Goal: Information Seeking & Learning: Learn about a topic

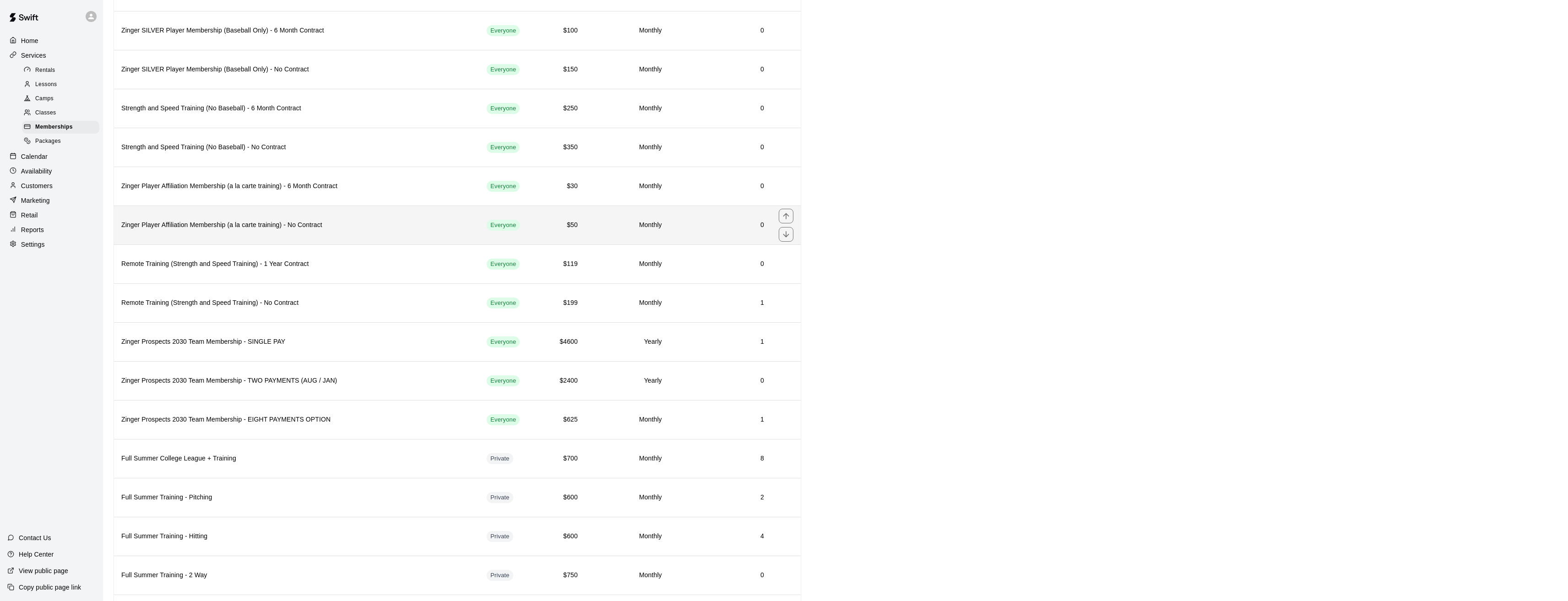
scroll to position [320, 0]
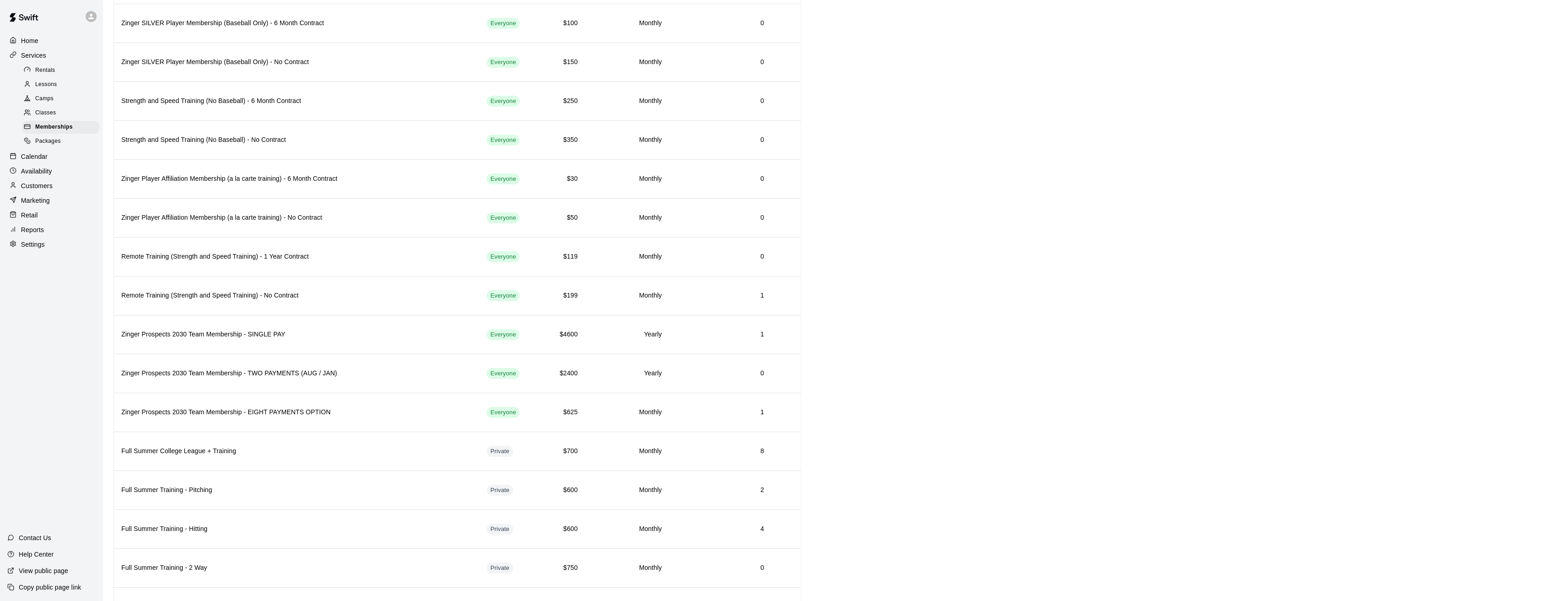
click at [46, 146] on span "Packages" at bounding box center [48, 141] width 26 height 9
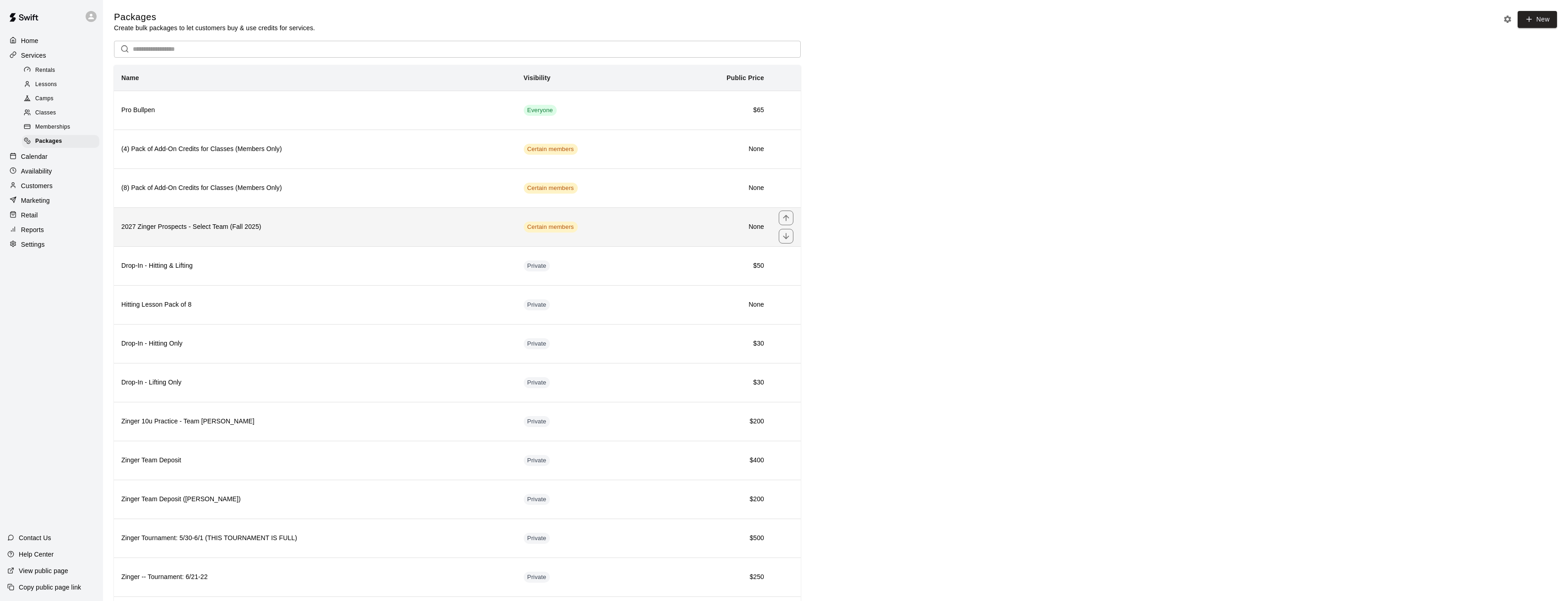
click at [320, 238] on th "2027 Zinger Prospects - Select Team (Fall 2025)" at bounding box center [315, 227] width 402 height 39
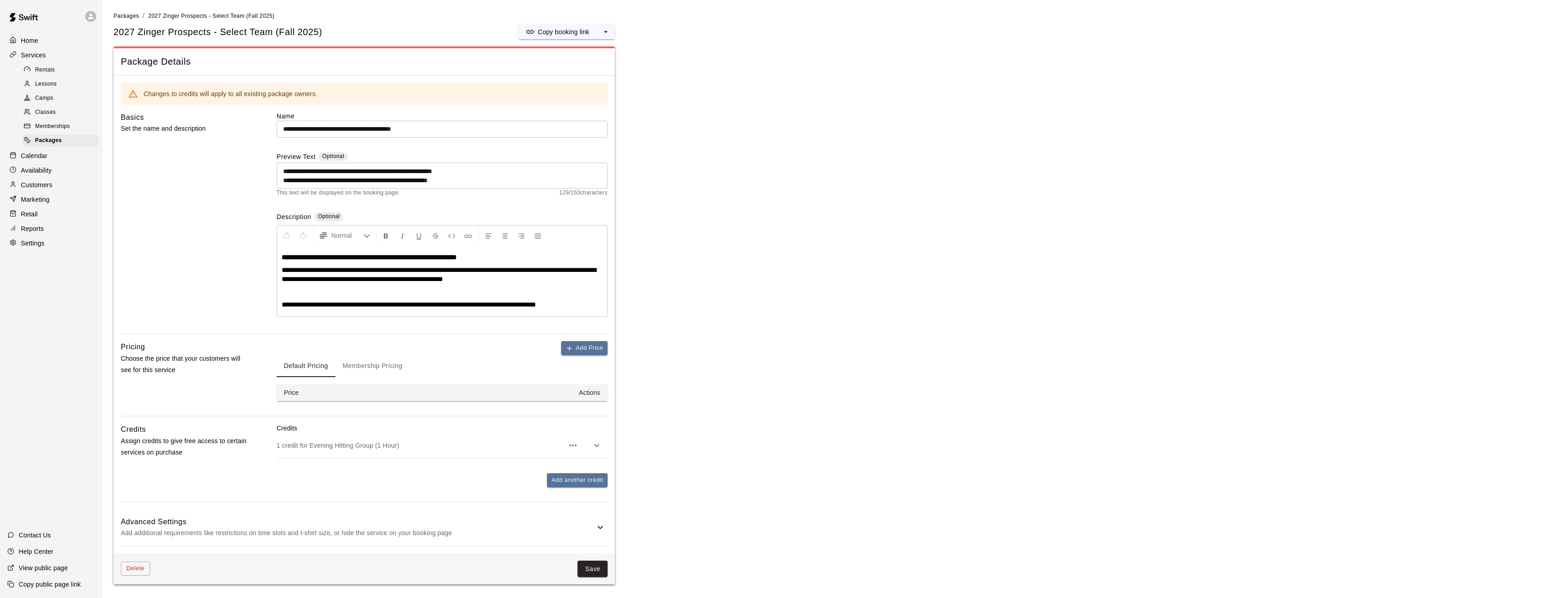
click at [380, 367] on button "Membership Pricing" at bounding box center [373, 366] width 74 height 22
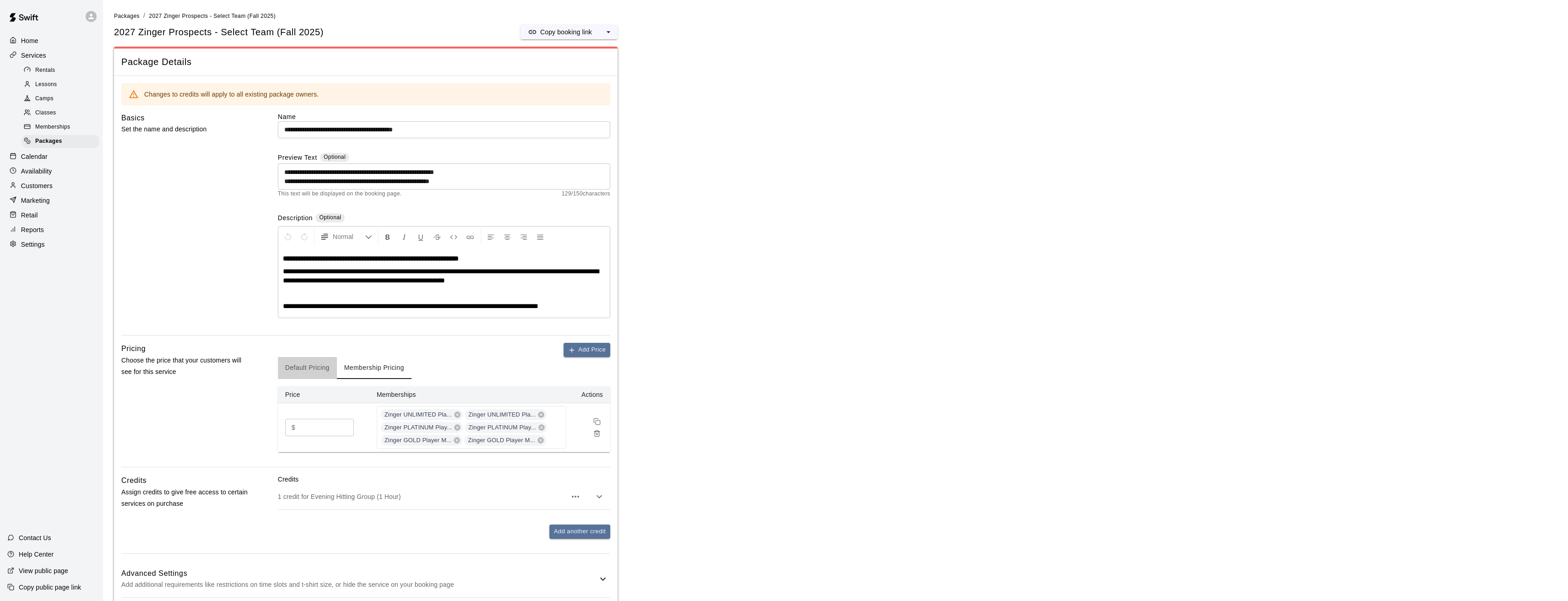
click at [305, 367] on button "Default Pricing" at bounding box center [307, 368] width 59 height 22
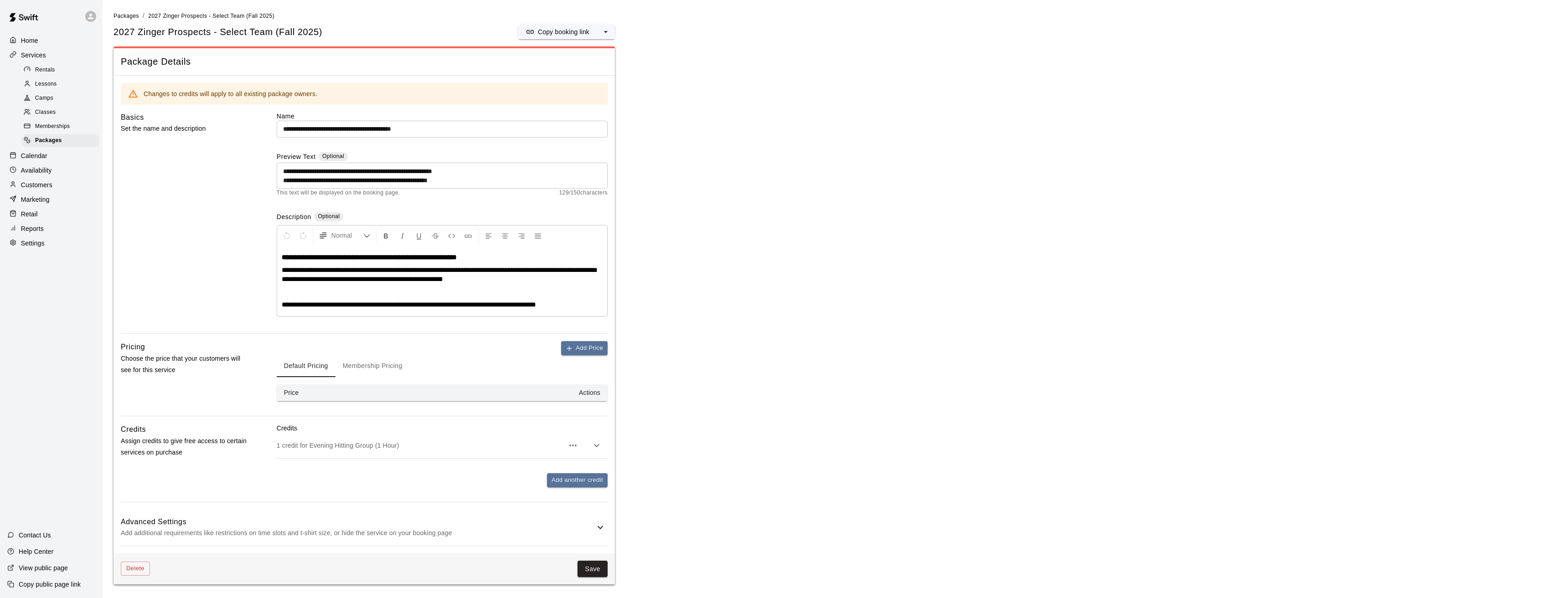
click at [34, 190] on p "Customers" at bounding box center [37, 185] width 32 height 9
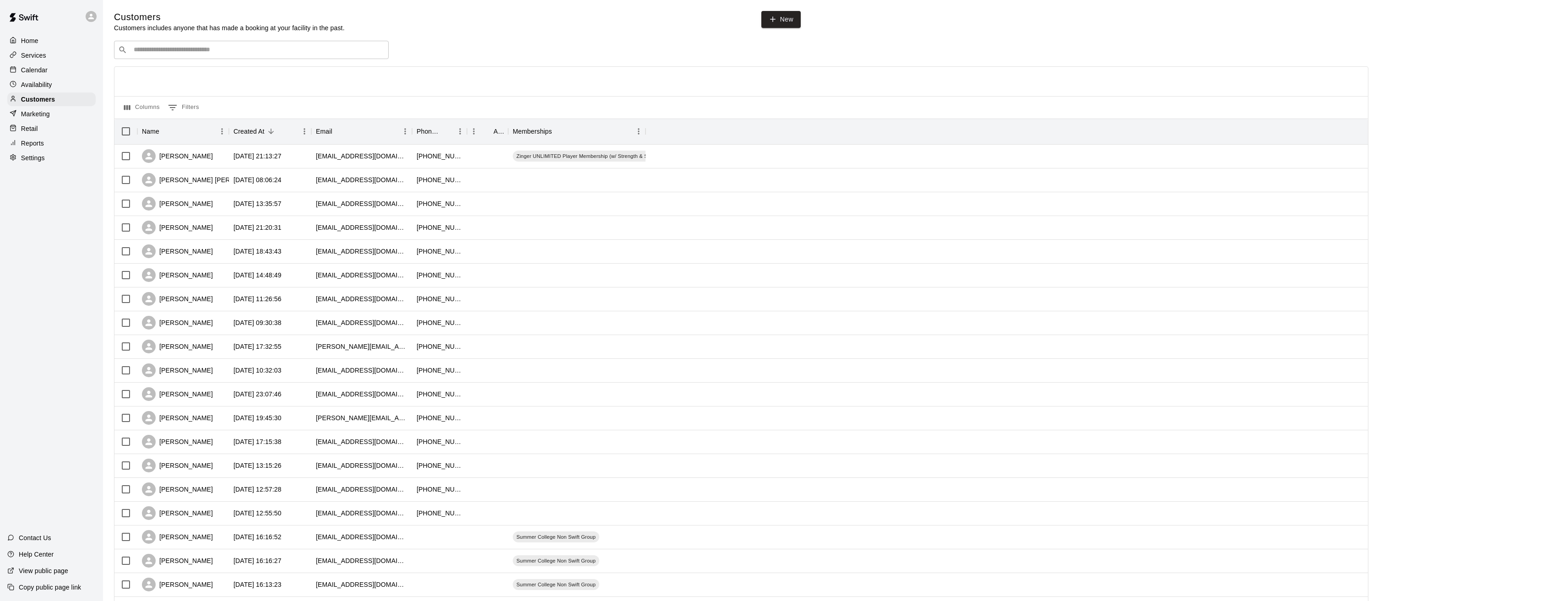
click at [32, 148] on p "Reports" at bounding box center [32, 143] width 23 height 9
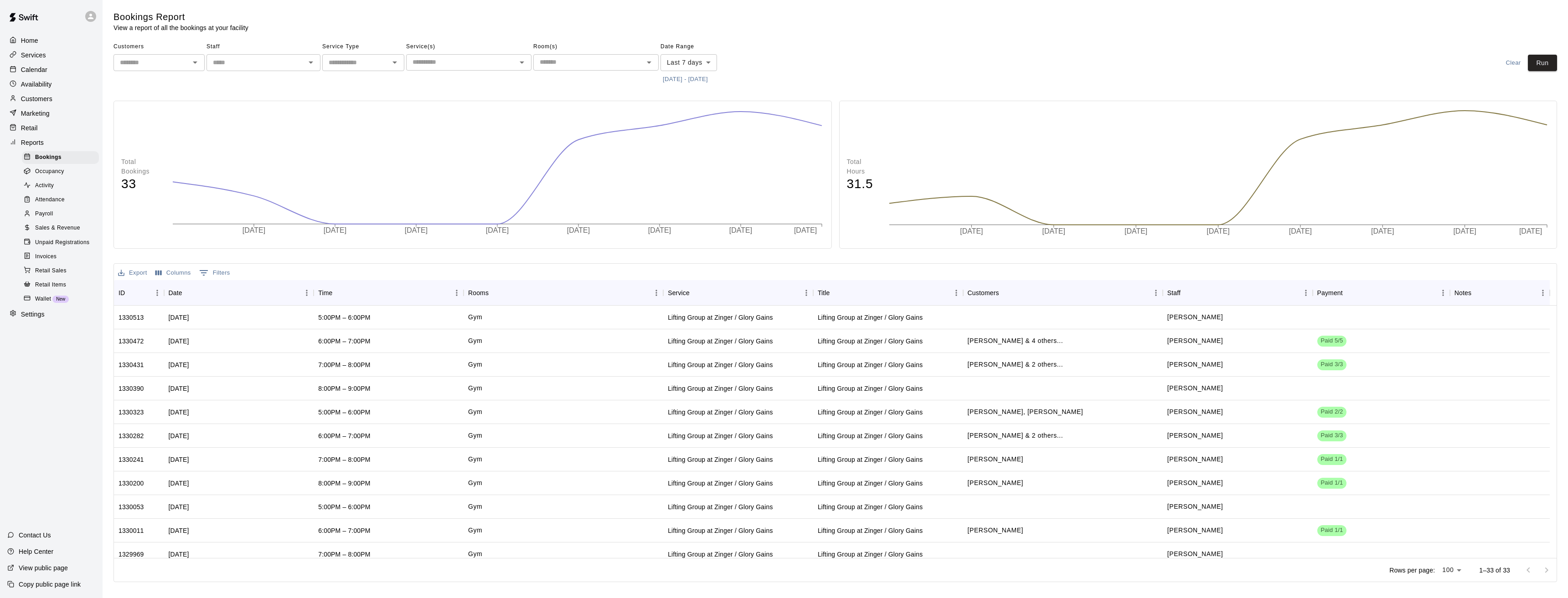
click at [359, 64] on input "text" at bounding box center [355, 63] width 61 height 12
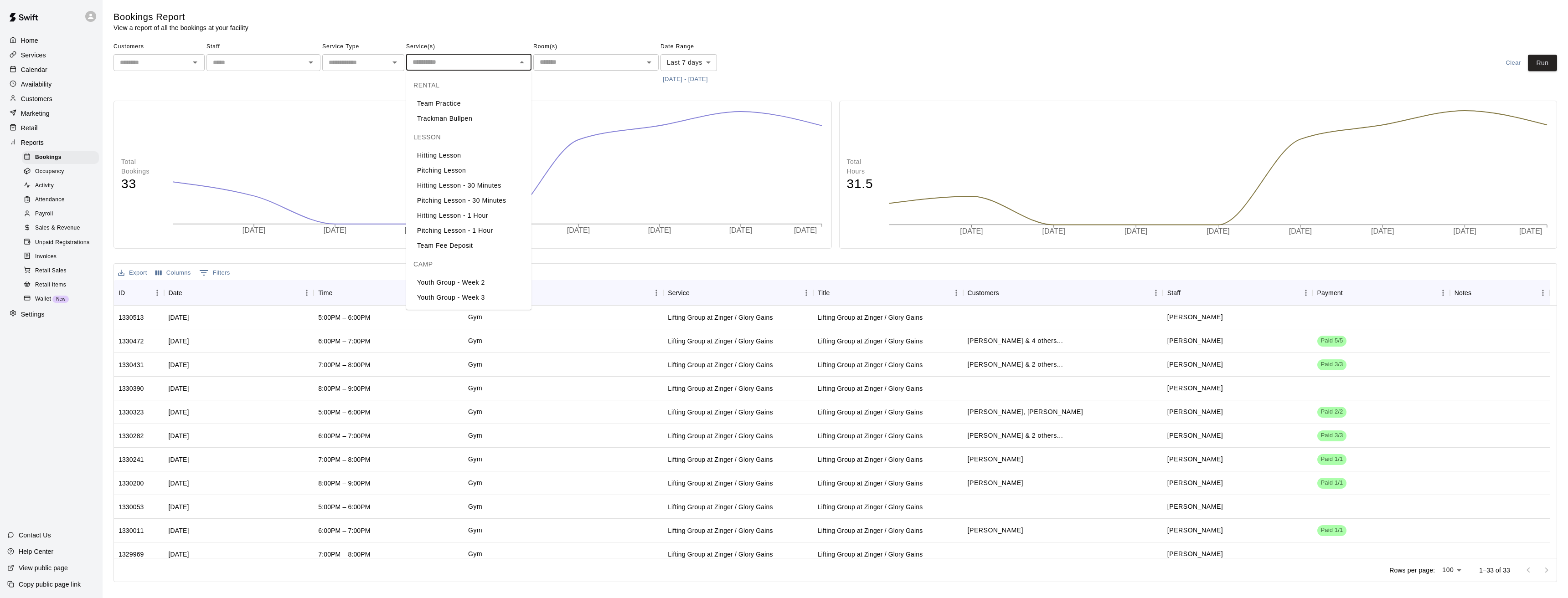
click at [438, 63] on input "text" at bounding box center [461, 62] width 105 height 12
click at [52, 232] on span "Sales & Revenue" at bounding box center [58, 228] width 45 height 9
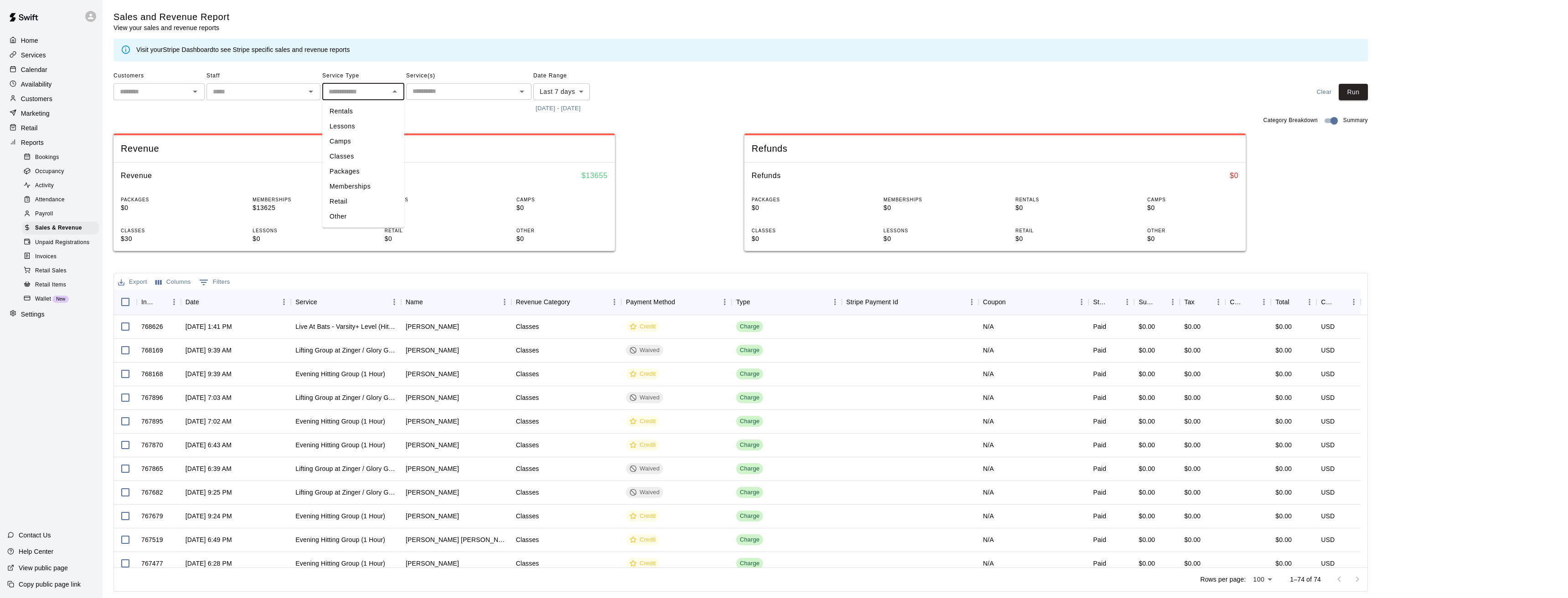
click at [366, 97] on input "text" at bounding box center [355, 92] width 61 height 12
click at [366, 167] on li "Packages" at bounding box center [363, 172] width 82 height 15
type input "********"
click at [473, 91] on input "text" at bounding box center [461, 91] width 105 height 12
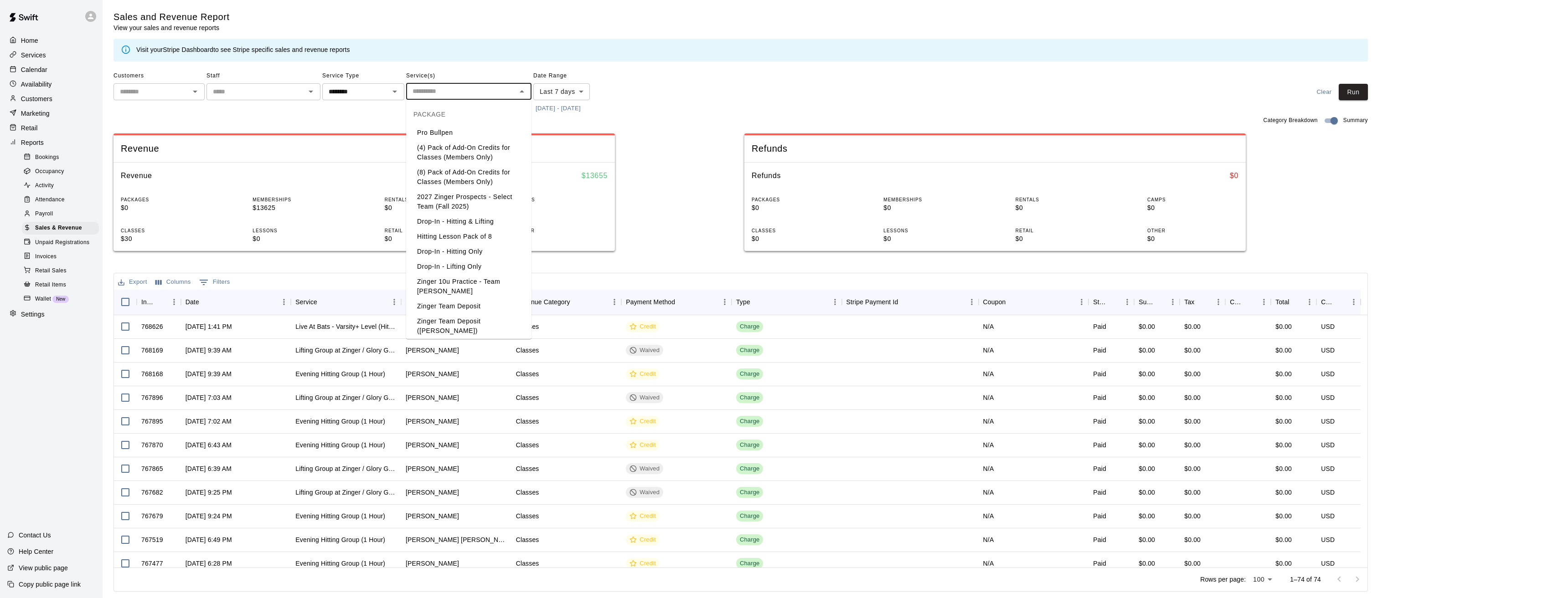
click at [478, 204] on li "2027 Zinger Prospects - Select Team (Fall 2025)" at bounding box center [469, 202] width 125 height 24
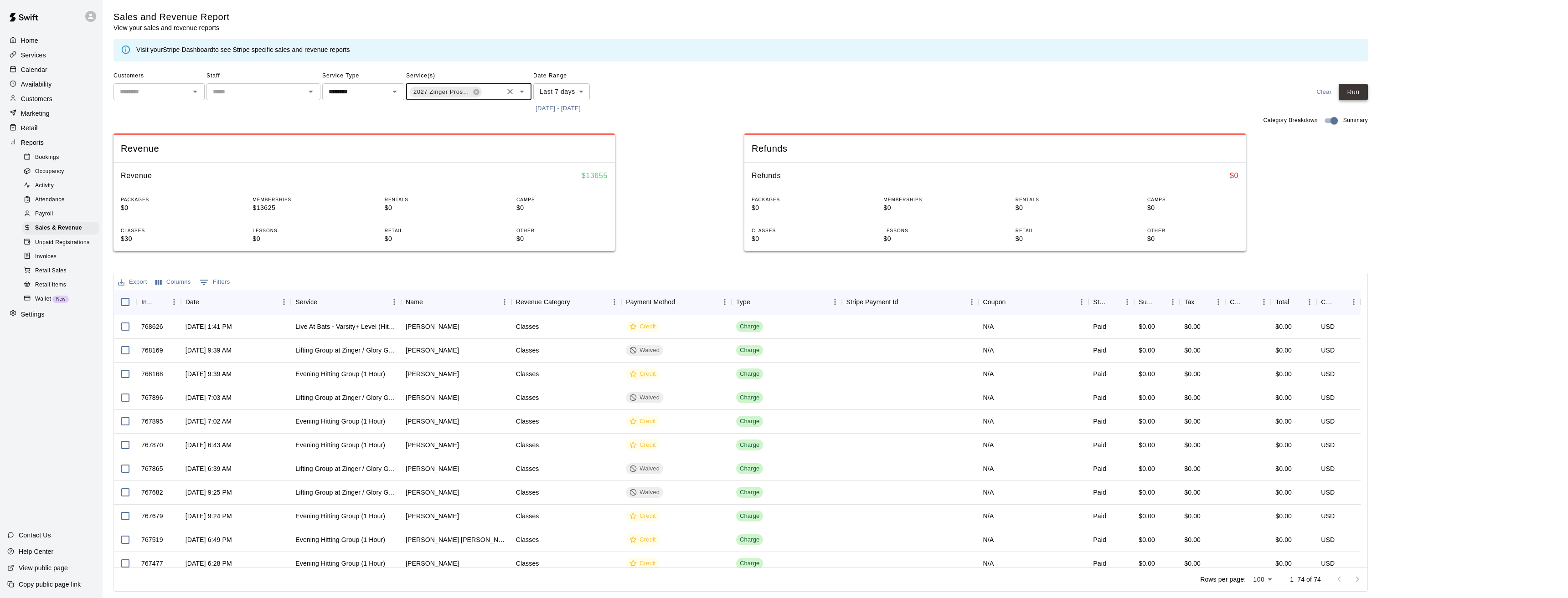
click at [1357, 92] on button "Run" at bounding box center [1353, 92] width 29 height 17
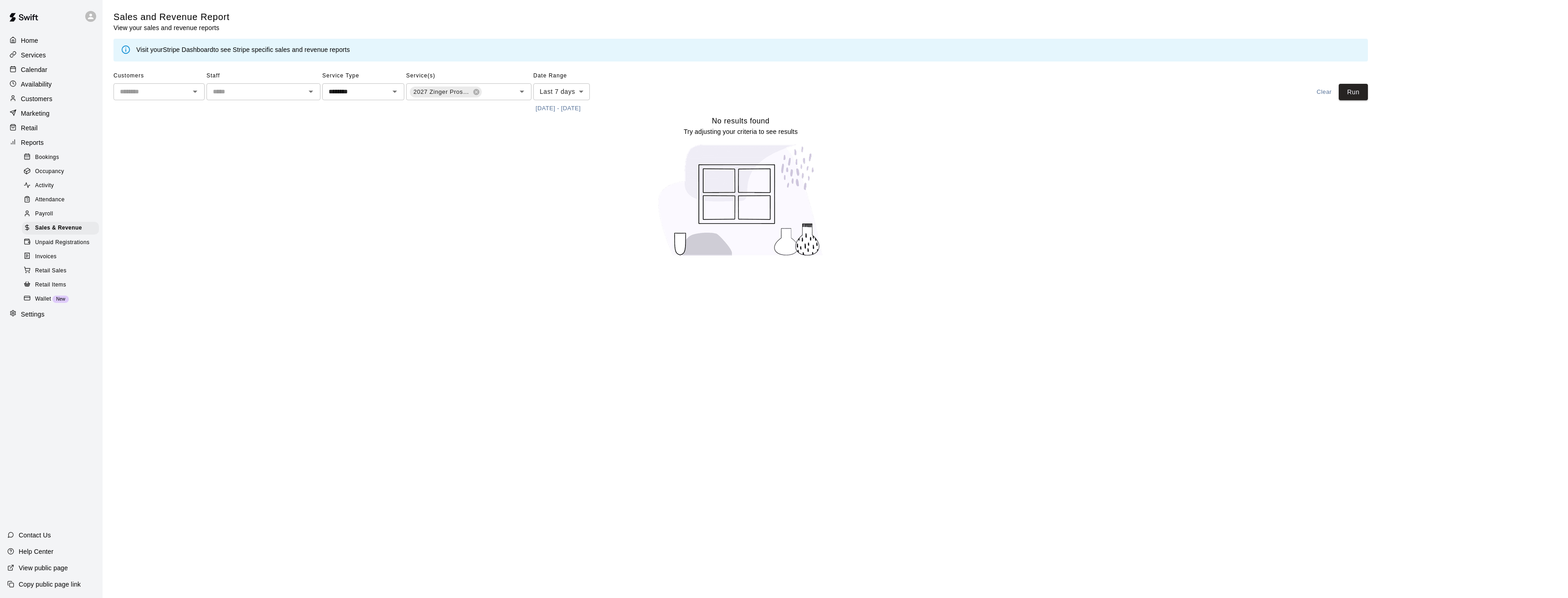
click at [544, 94] on body "Home Services Calendar Availability Customers Marketing Retail Reports Bookings…" at bounding box center [784, 134] width 1568 height 268
click at [556, 144] on li "Last 30 days" at bounding box center [561, 141] width 57 height 15
type input "*****"
click at [1355, 96] on button "Run" at bounding box center [1353, 92] width 29 height 17
click at [34, 53] on p "Services" at bounding box center [33, 55] width 25 height 9
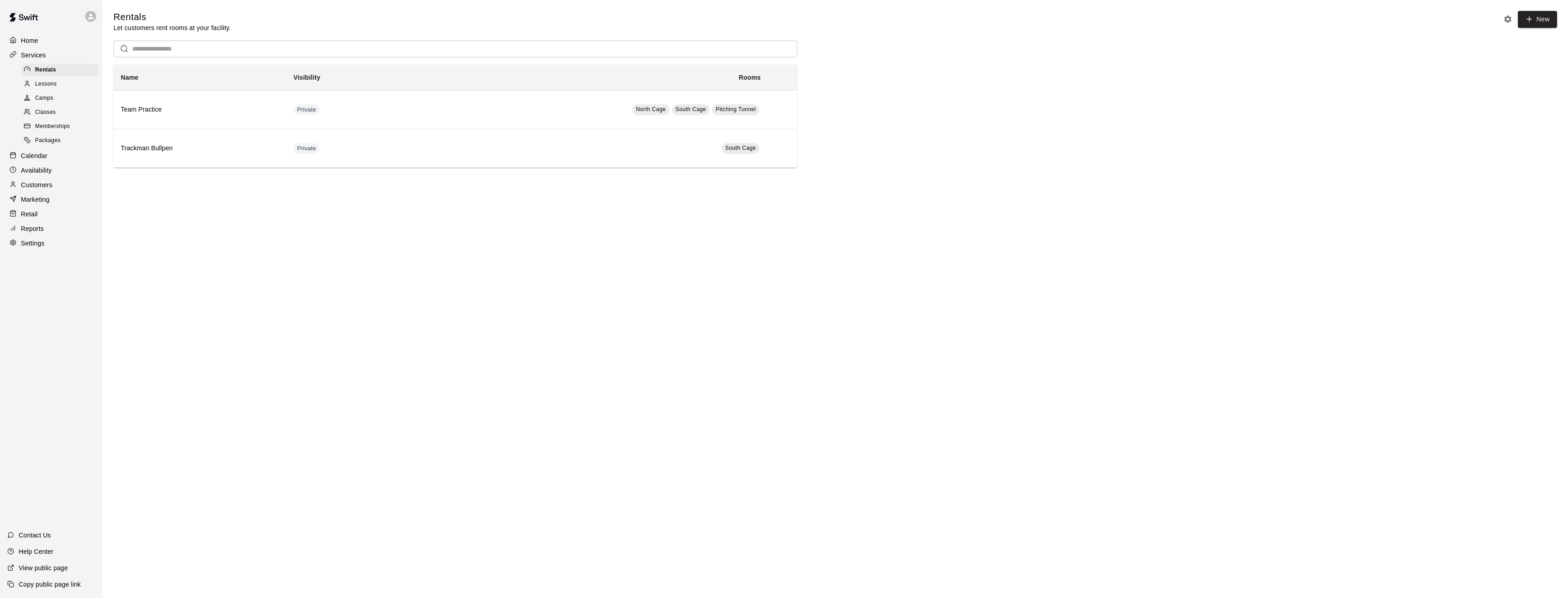
click at [37, 130] on span "Memberships" at bounding box center [52, 127] width 35 height 9
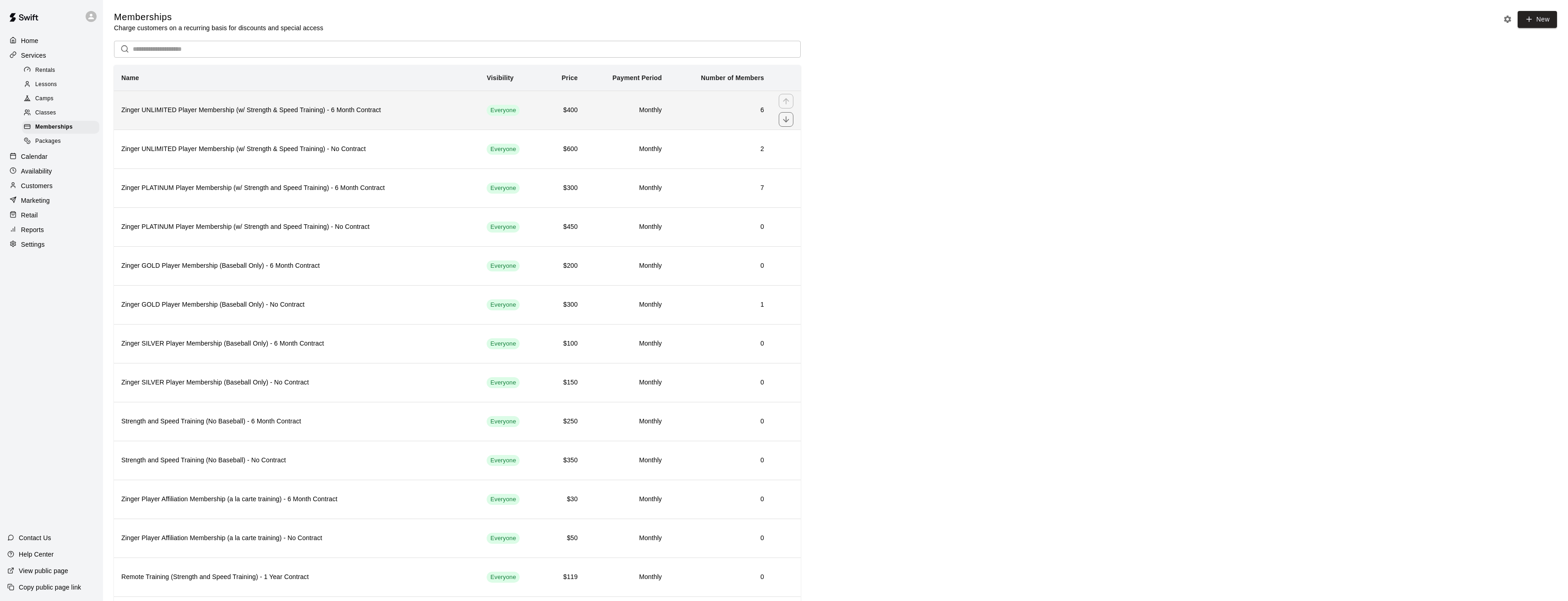
click at [398, 114] on h6 "Zinger UNLIMITED Player Membership (w/ Strength & Speed Training) - 6 Month Con…" at bounding box center [296, 110] width 351 height 10
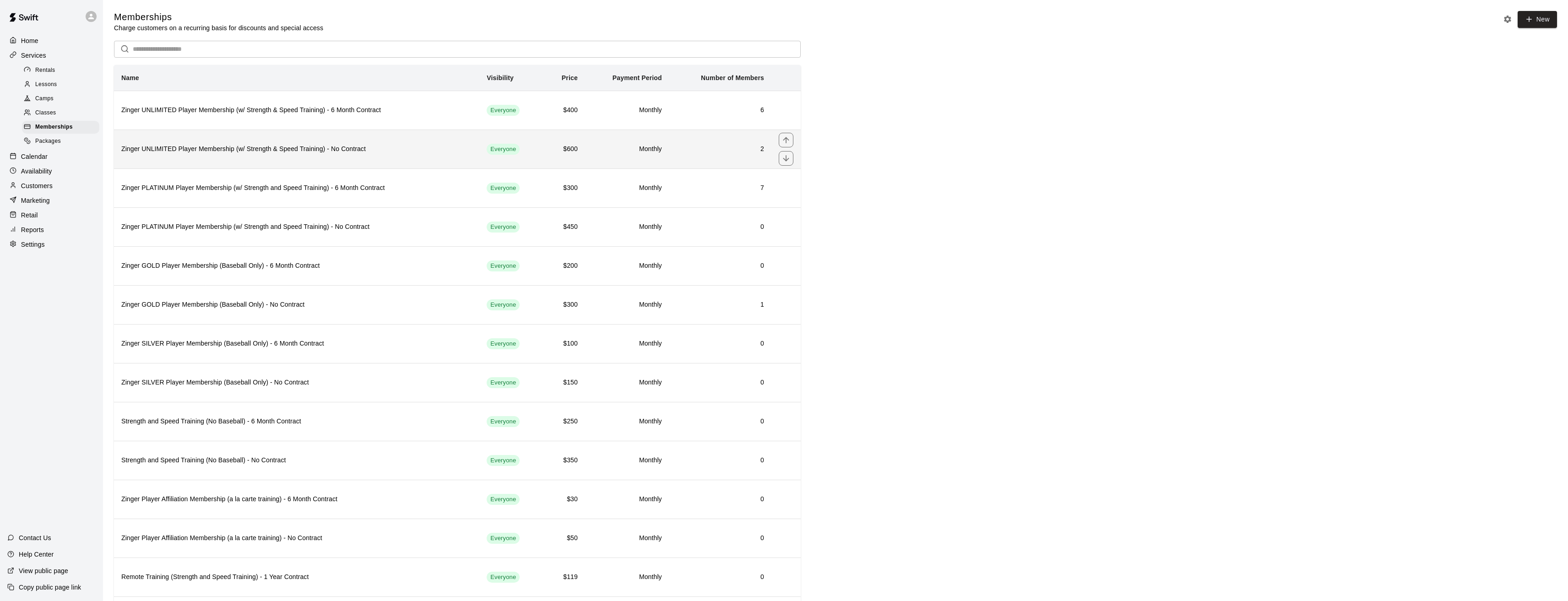
click at [240, 152] on h6 "Zinger UNLIMITED Player Membership (w/ Strength & Speed Training) - No Contract" at bounding box center [296, 149] width 351 height 10
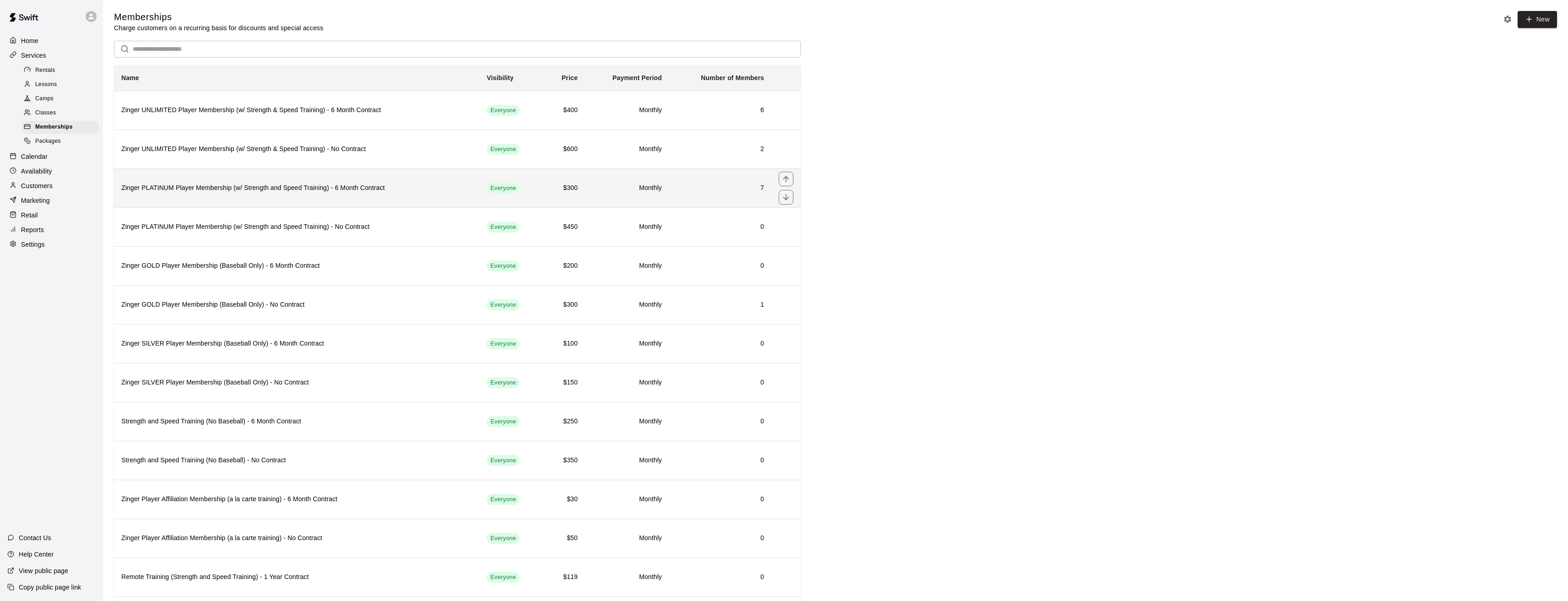
click at [199, 188] on h6 "Zinger PLATINUM Player Membership (w/ Strength and Speed Training) - 6 Month Co…" at bounding box center [296, 188] width 351 height 10
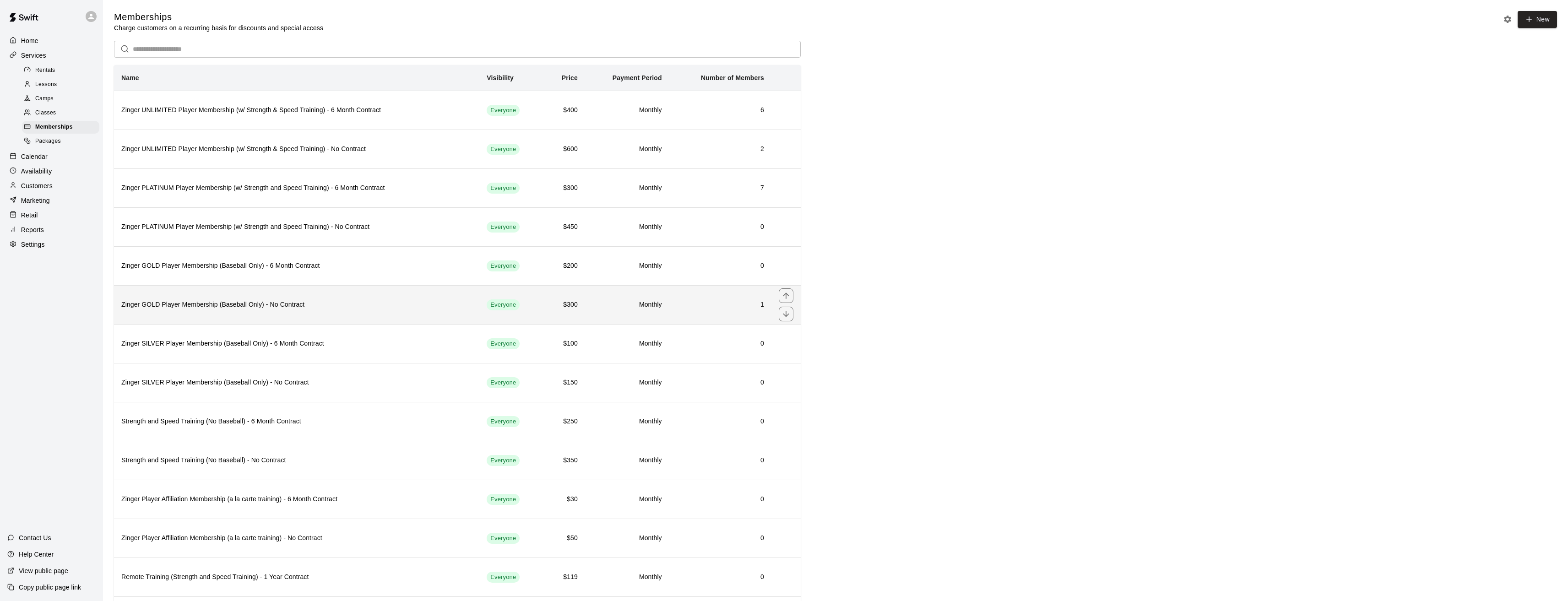
click at [174, 305] on h6 "Zinger GOLD Player Membership (Baseball Only) - No Contract" at bounding box center [296, 304] width 351 height 10
click at [193, 307] on h6 "Zinger GOLD Player Membership (Baseball Only) - No Contract" at bounding box center [296, 304] width 351 height 10
click at [31, 57] on p "Services" at bounding box center [33, 55] width 25 height 9
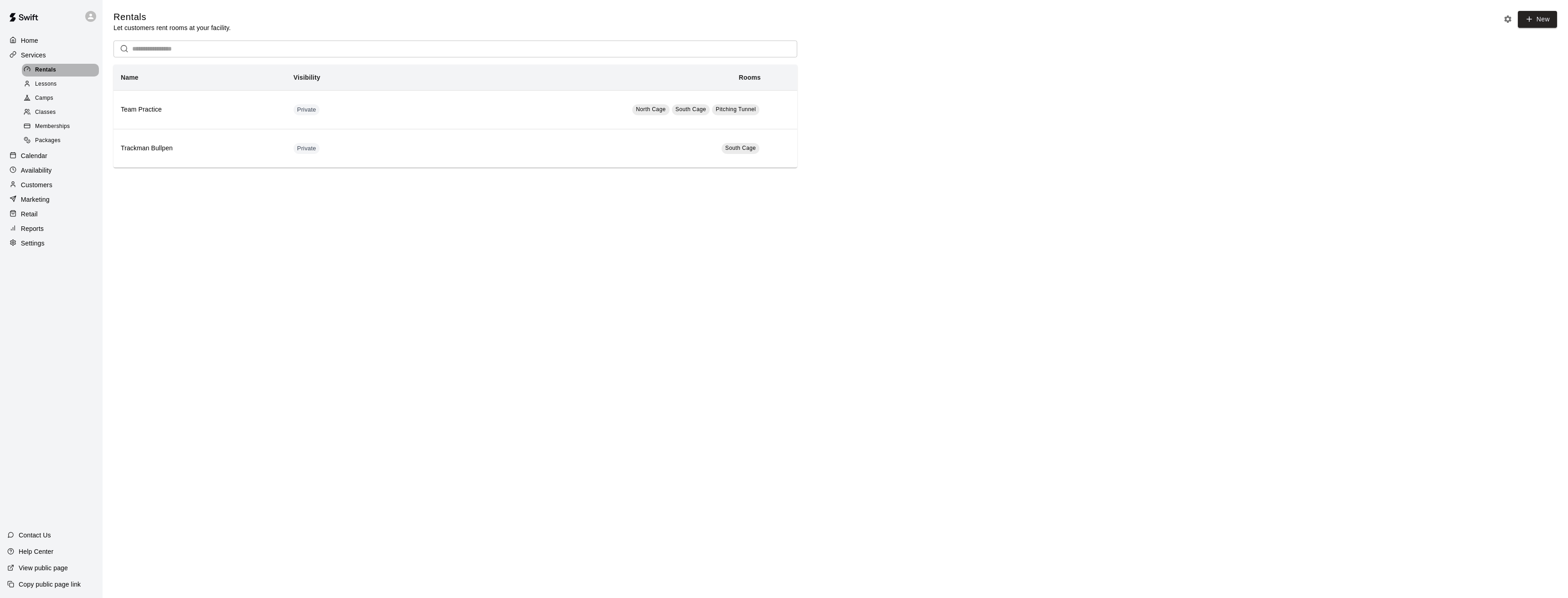
click at [47, 74] on span "Rentals" at bounding box center [46, 70] width 21 height 9
click at [29, 54] on p "Services" at bounding box center [33, 55] width 25 height 9
